Goal: Transaction & Acquisition: Purchase product/service

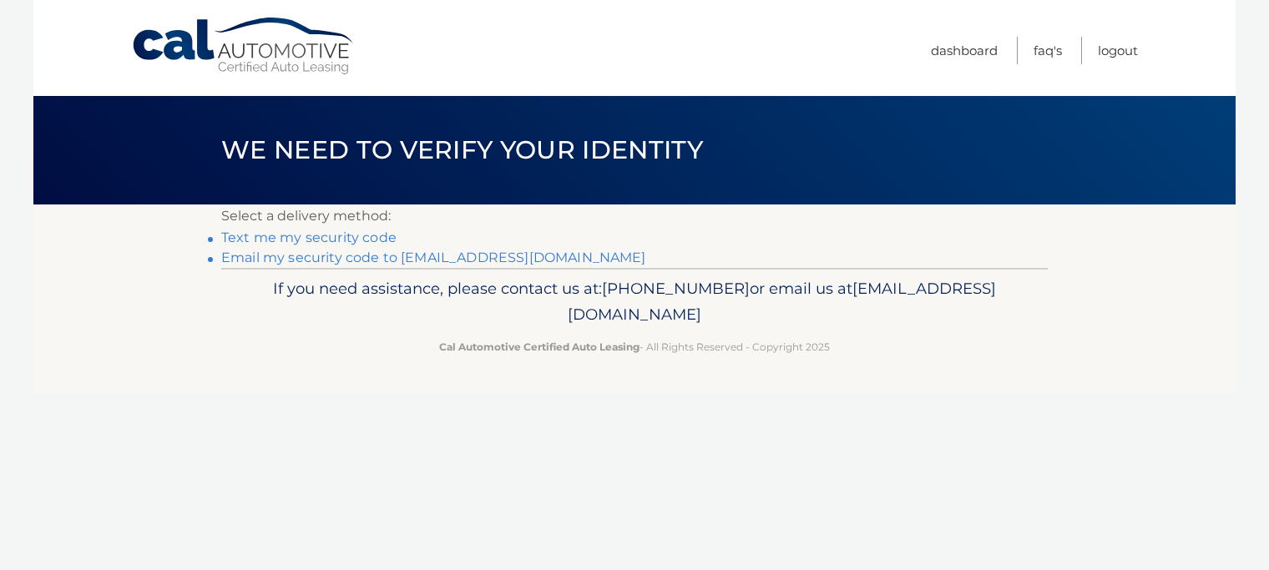
click at [332, 260] on link "Email my security code to d******@optonline.net" at bounding box center [433, 258] width 425 height 16
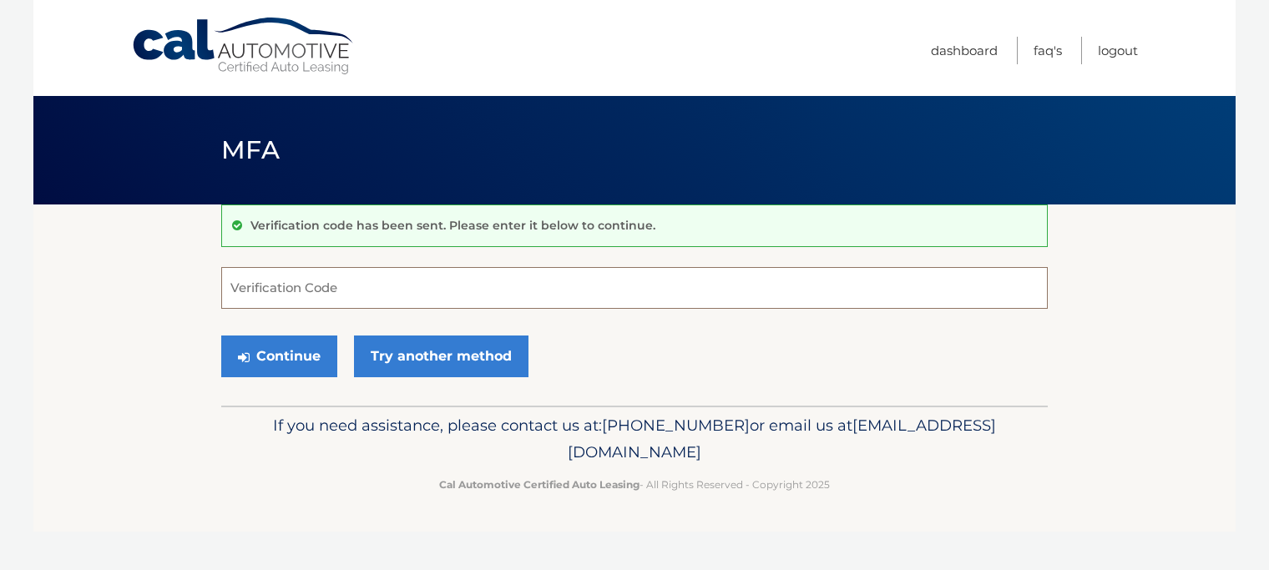
click at [360, 290] on input "Verification Code" at bounding box center [634, 288] width 827 height 42
type input "890801"
click at [273, 375] on button "Continue" at bounding box center [279, 357] width 116 height 42
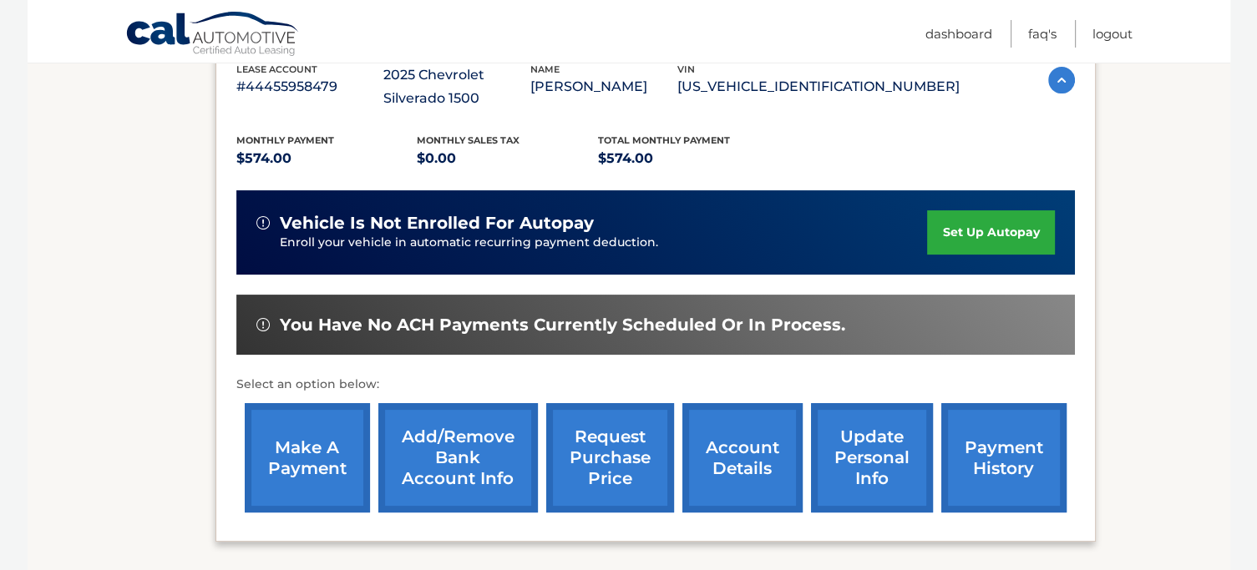
scroll to position [334, 0]
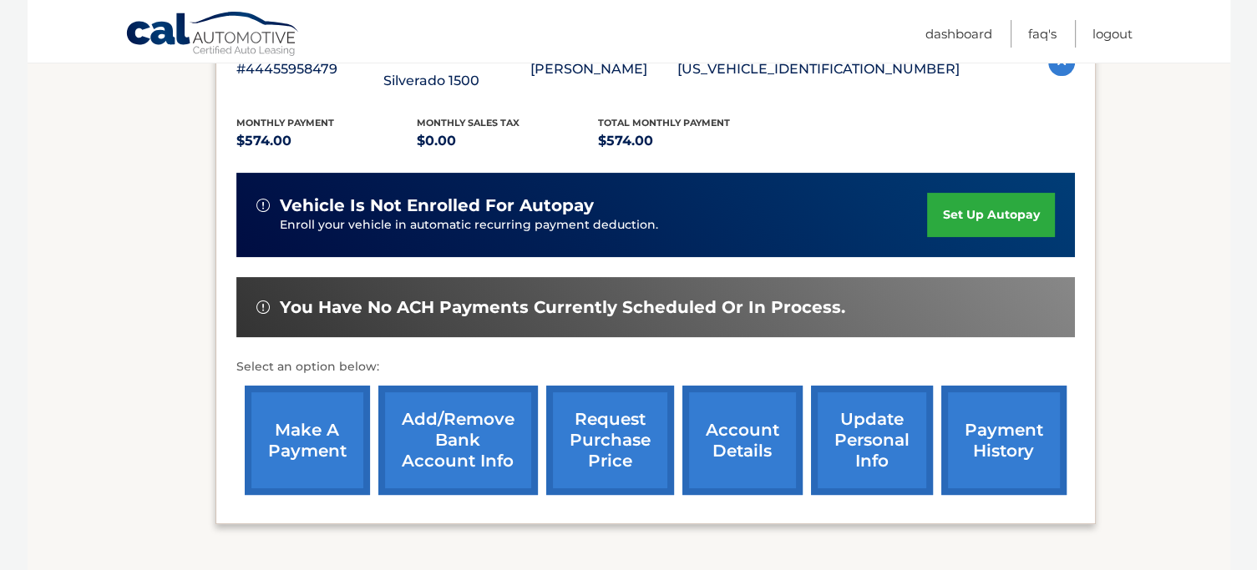
click at [304, 450] on link "make a payment" at bounding box center [307, 440] width 125 height 109
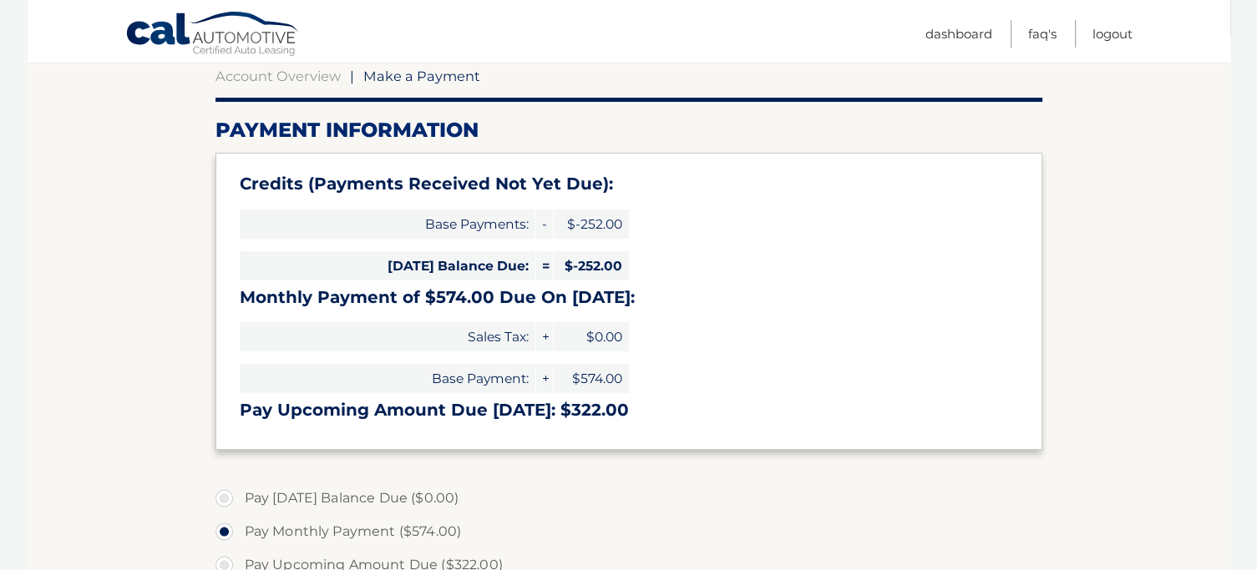
scroll to position [334, 0]
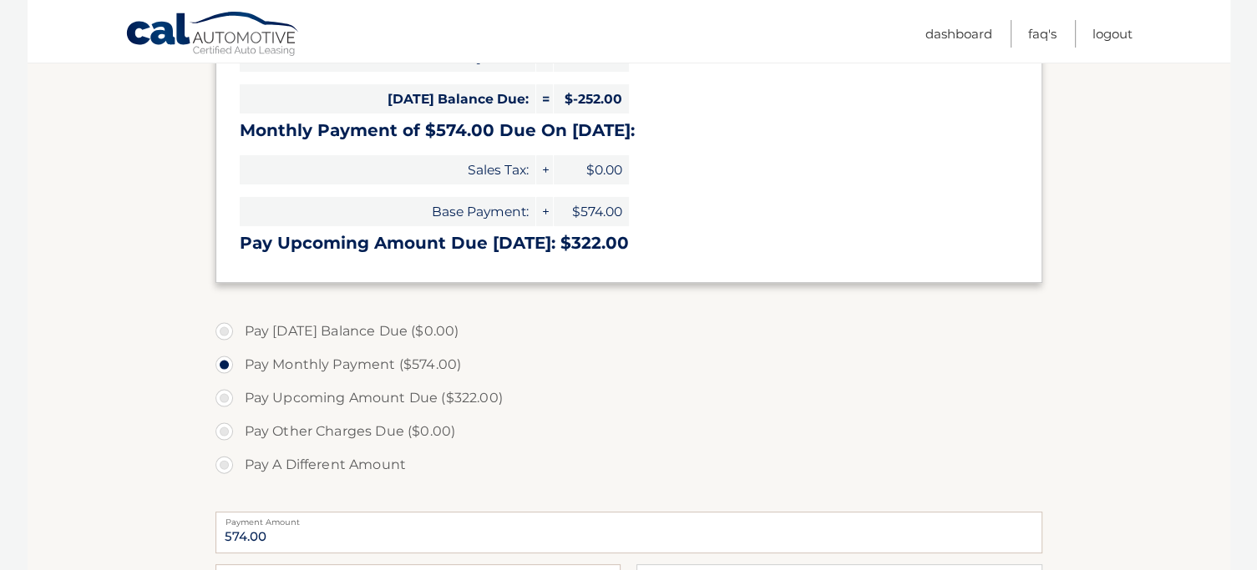
click at [324, 458] on label "Pay A Different Amount" at bounding box center [628, 464] width 827 height 33
click at [239, 458] on input "Pay A Different Amount" at bounding box center [230, 461] width 17 height 27
radio input "true"
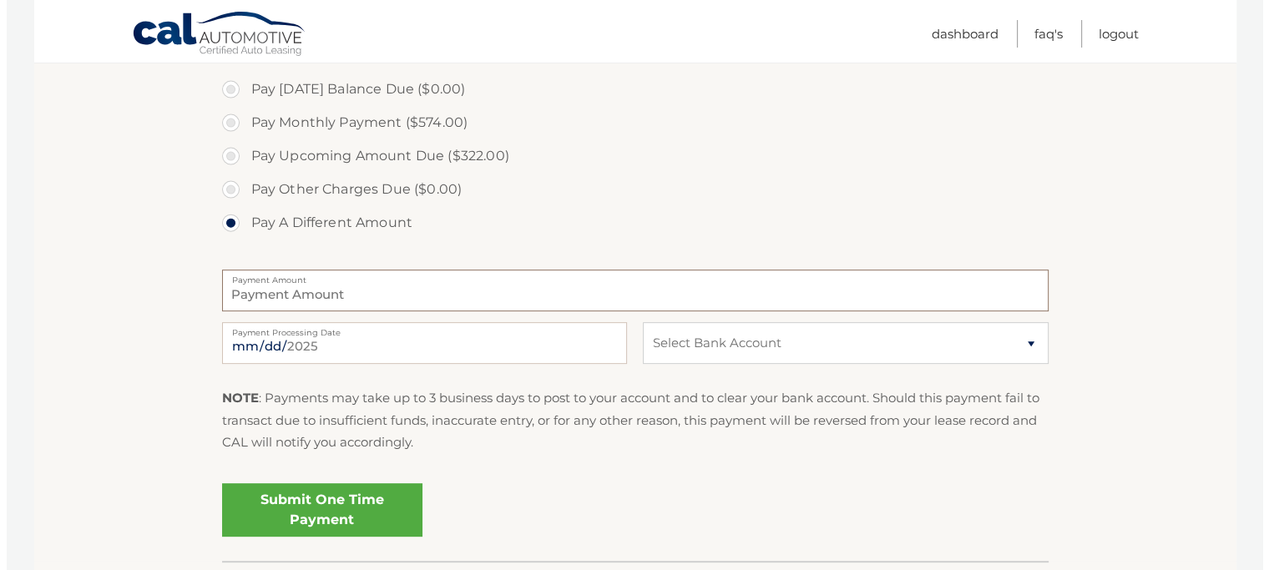
scroll to position [585, 0]
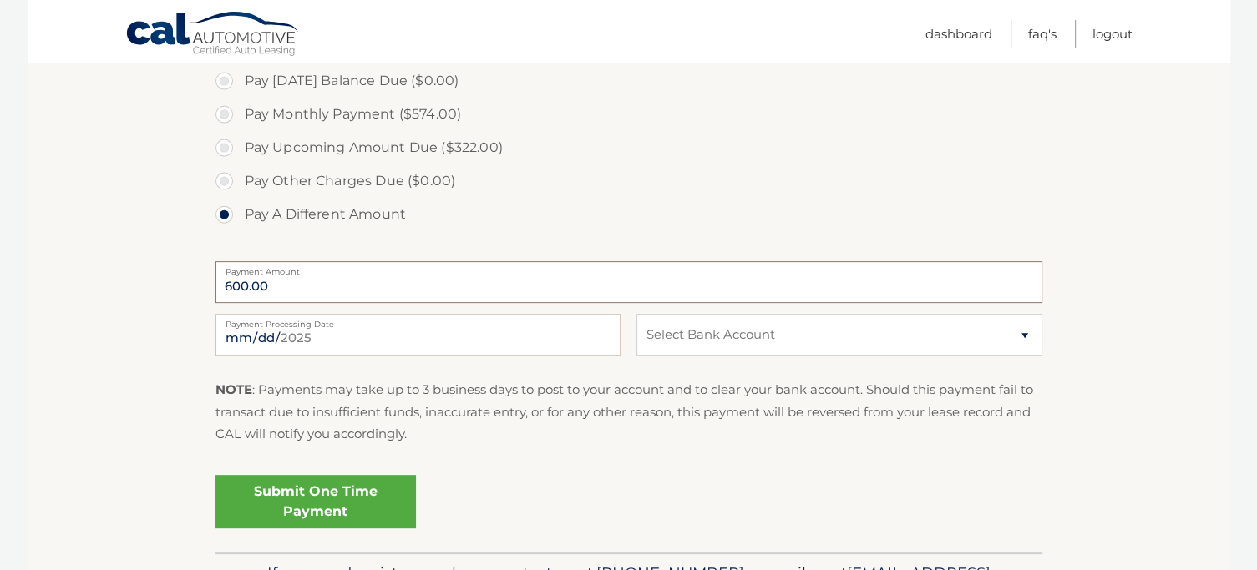
type input "600.00"
click at [712, 352] on select "Select Bank Account Checking FLAGSTAR BANK, NA *****5432 Checking FLAGSTAR BANK…" at bounding box center [838, 335] width 405 height 42
select select "NGMxNTFiMWMtNjY1ZS00ZjJmLTk0YjUtMmI2NzQyODU5NGNl"
click at [636, 314] on select "Select Bank Account Checking FLAGSTAR BANK, NA *****5432 Checking FLAGSTAR BANK…" at bounding box center [838, 335] width 405 height 42
click at [323, 506] on link "Submit One Time Payment" at bounding box center [315, 501] width 200 height 53
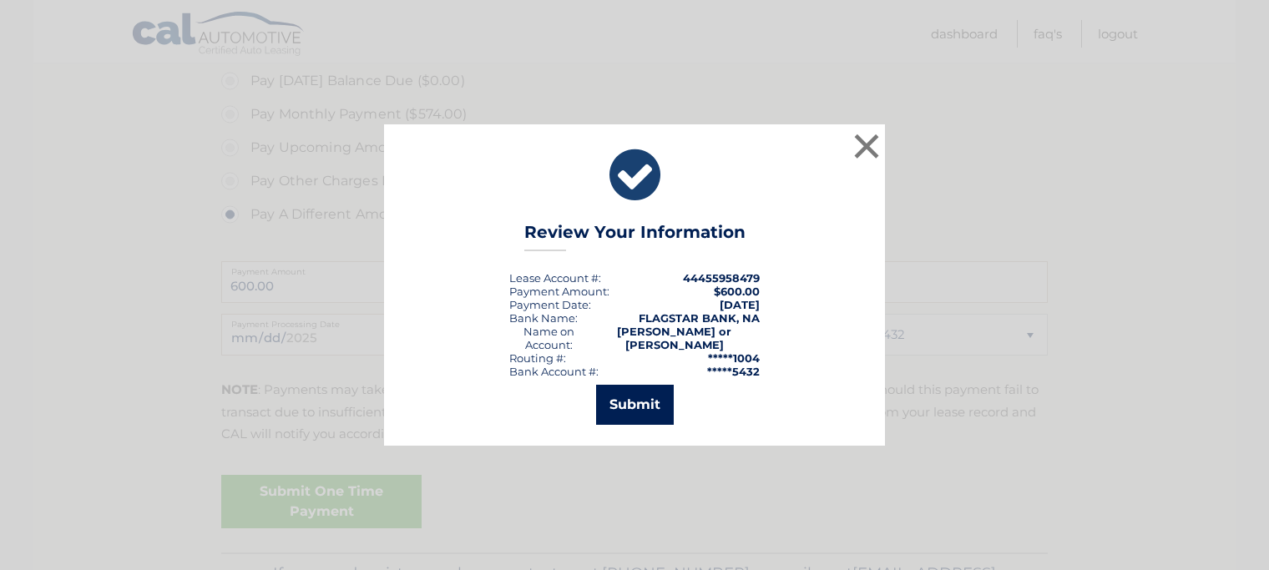
click at [635, 385] on button "Submit" at bounding box center [635, 405] width 78 height 40
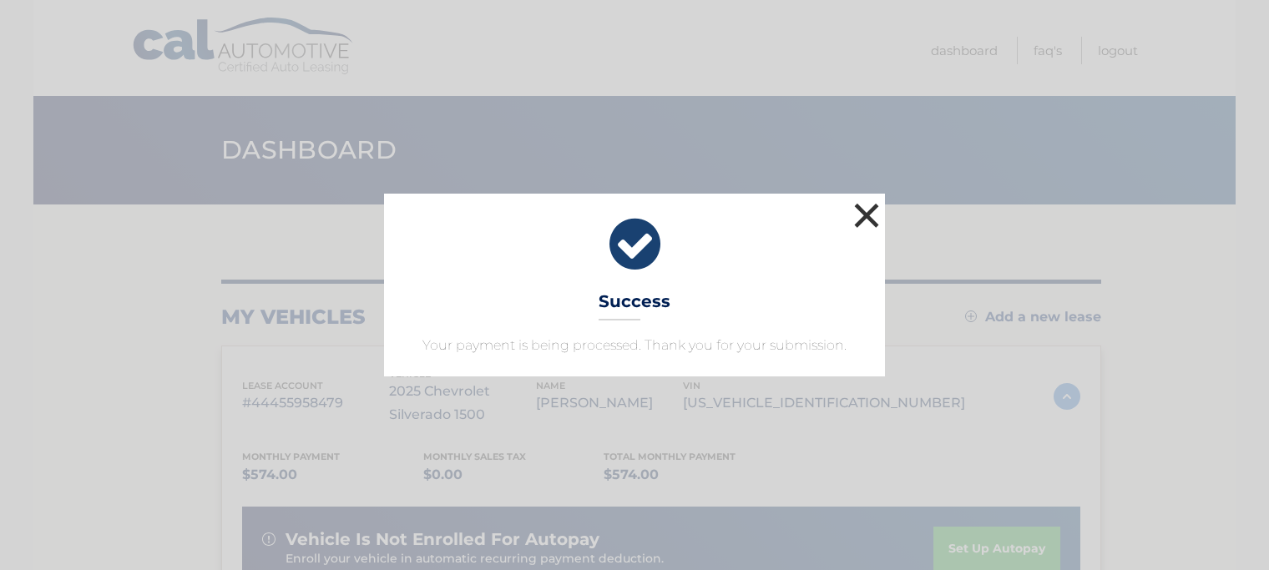
click at [864, 223] on button "×" at bounding box center [866, 215] width 33 height 33
